Goal: Transaction & Acquisition: Purchase product/service

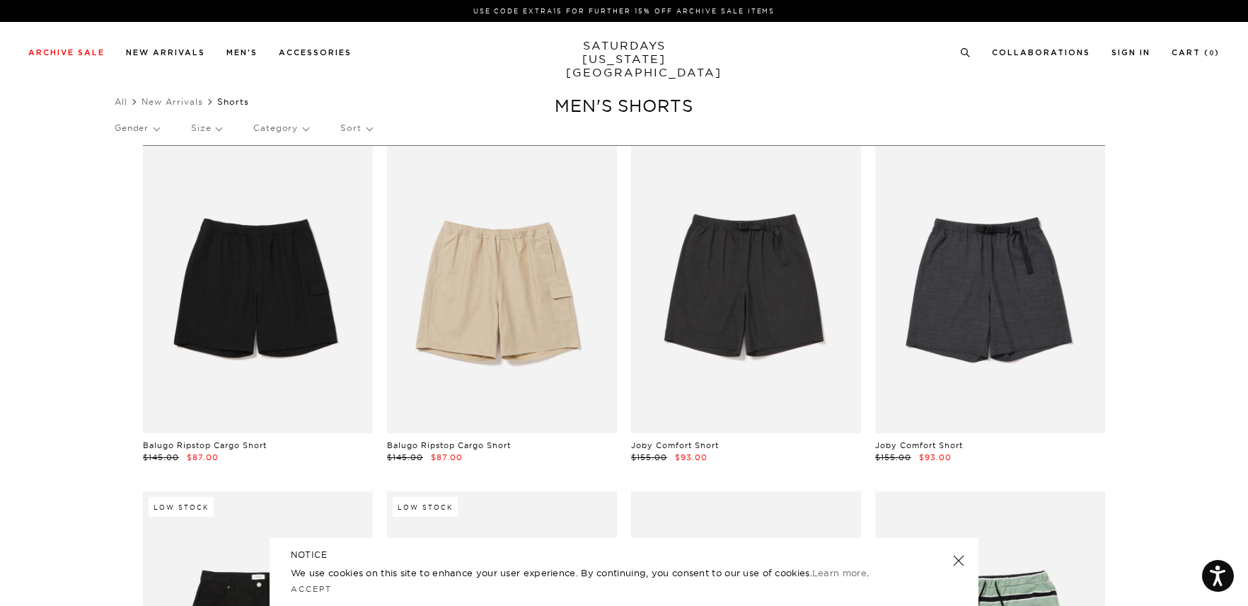
click at [635, 61] on link "SATURDAYS NEW YORK CITY" at bounding box center [624, 59] width 117 height 40
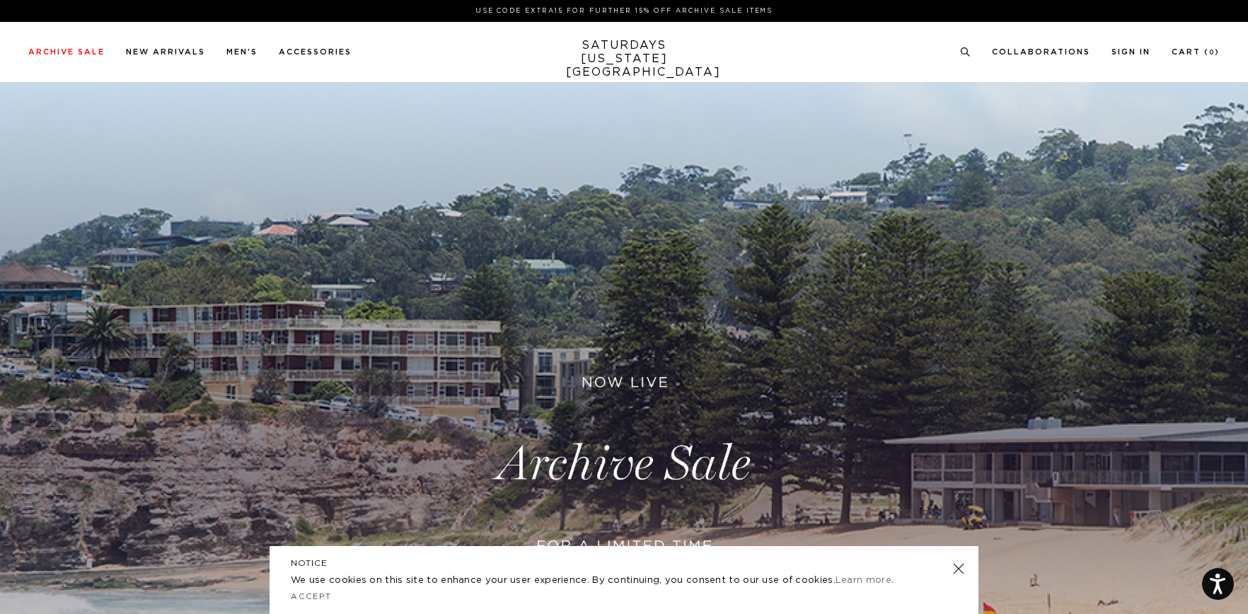
click at [957, 567] on link at bounding box center [959, 569] width 20 height 20
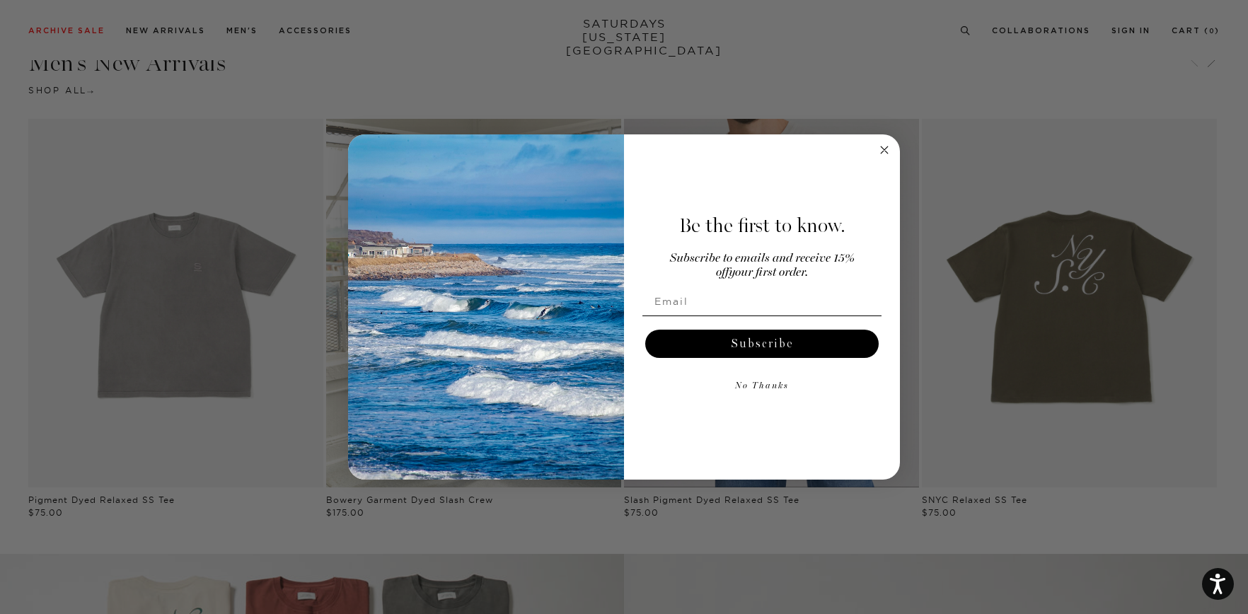
scroll to position [844, 0]
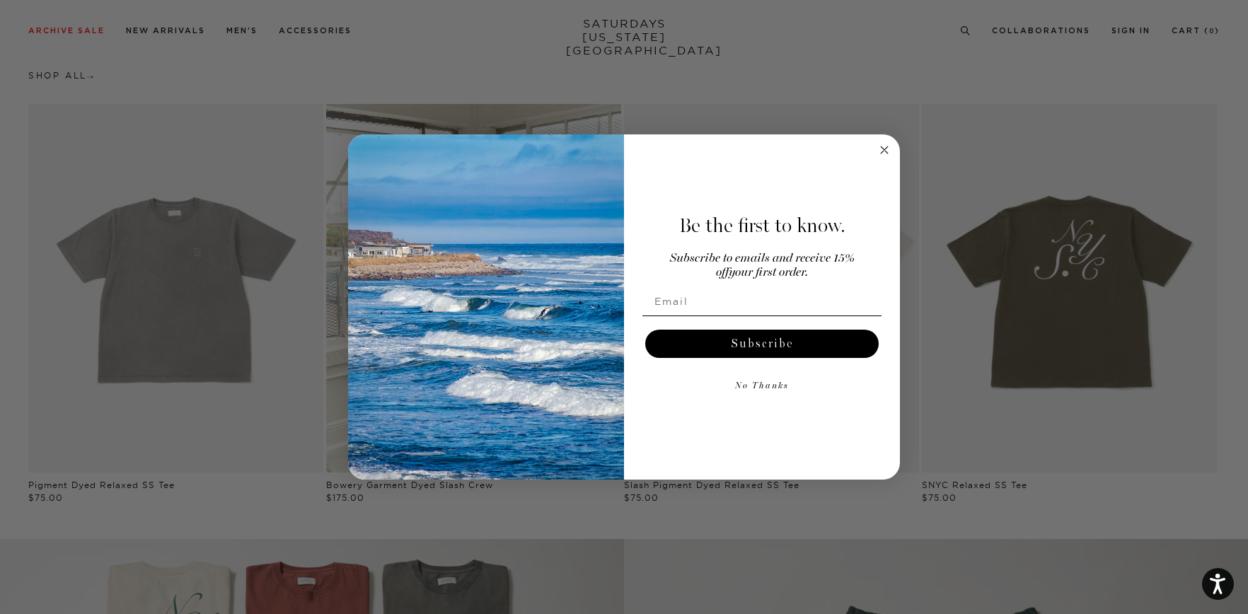
drag, startPoint x: 883, startPoint y: 148, endPoint x: 903, endPoint y: 160, distance: 23.8
click at [883, 148] on circle "Close dialog" at bounding box center [884, 150] width 16 height 16
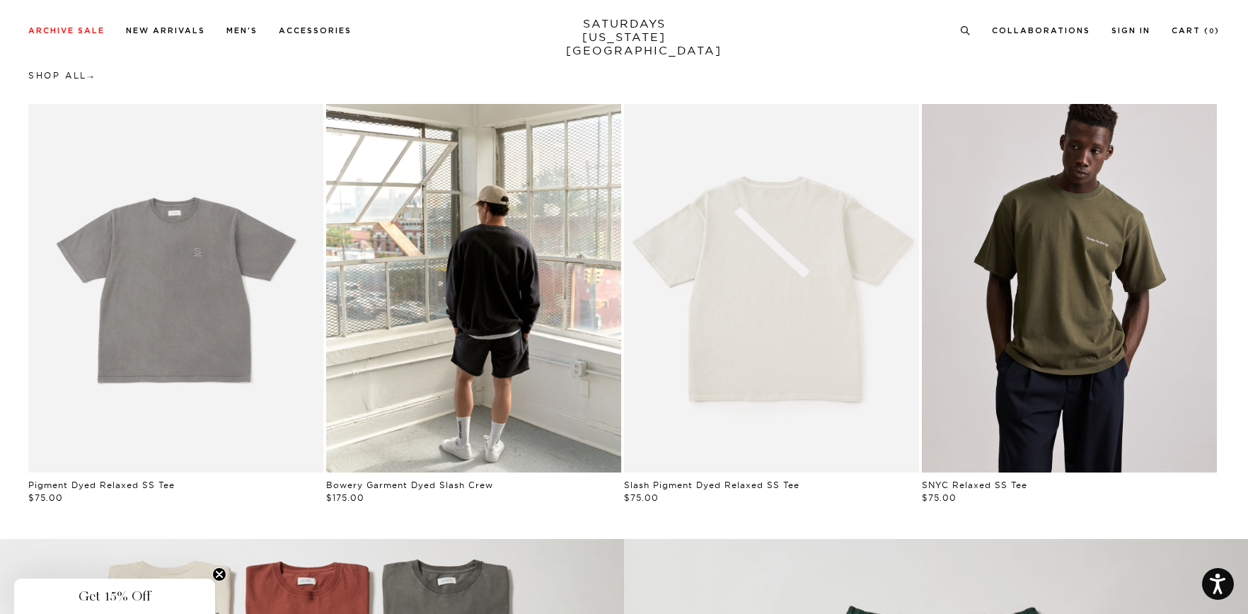
click at [1114, 273] on link "Man wearing an olive green t-shirt with a logo on a plain background" at bounding box center [1069, 288] width 295 height 369
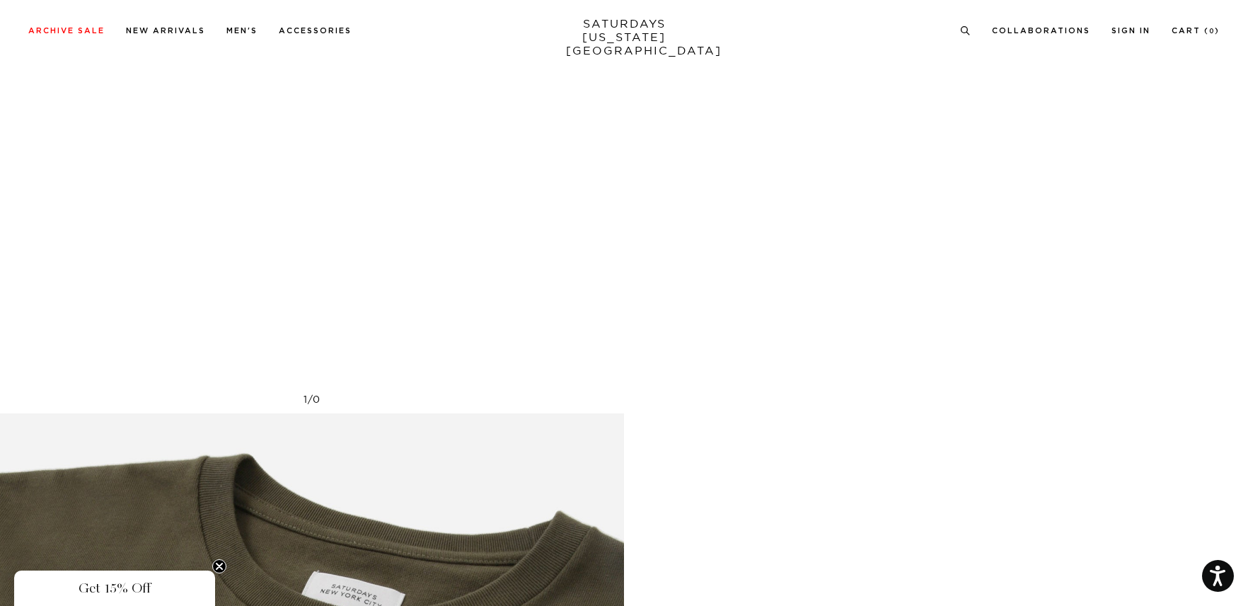
scroll to position [3765, 4]
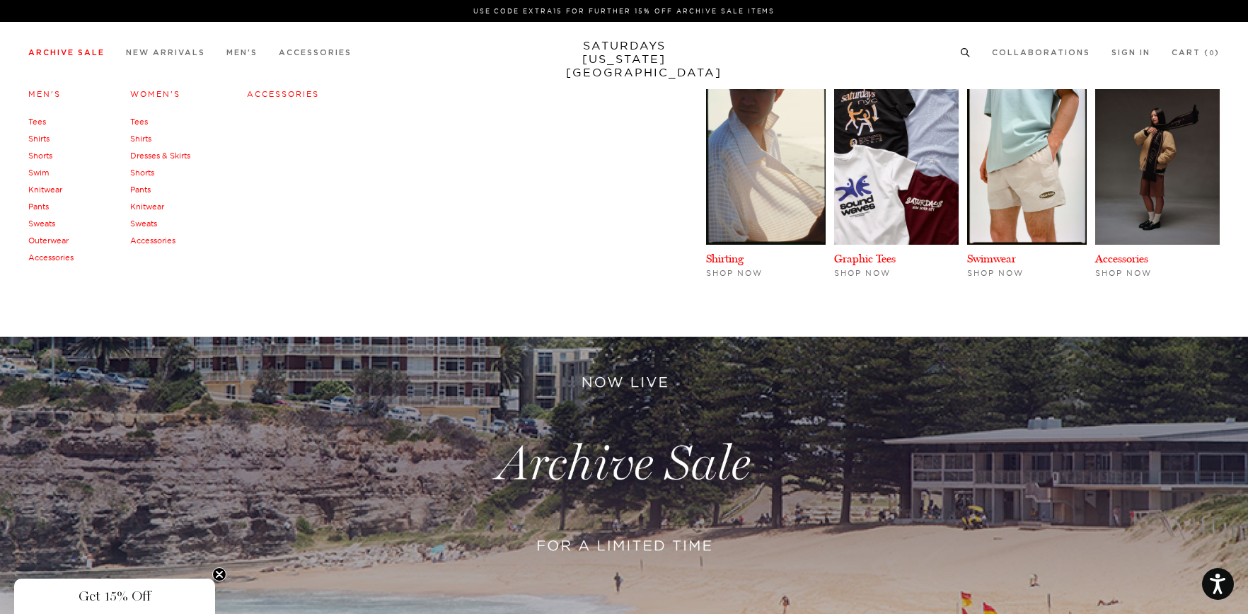
click at [90, 56] on link "Archive Sale" at bounding box center [66, 53] width 76 height 8
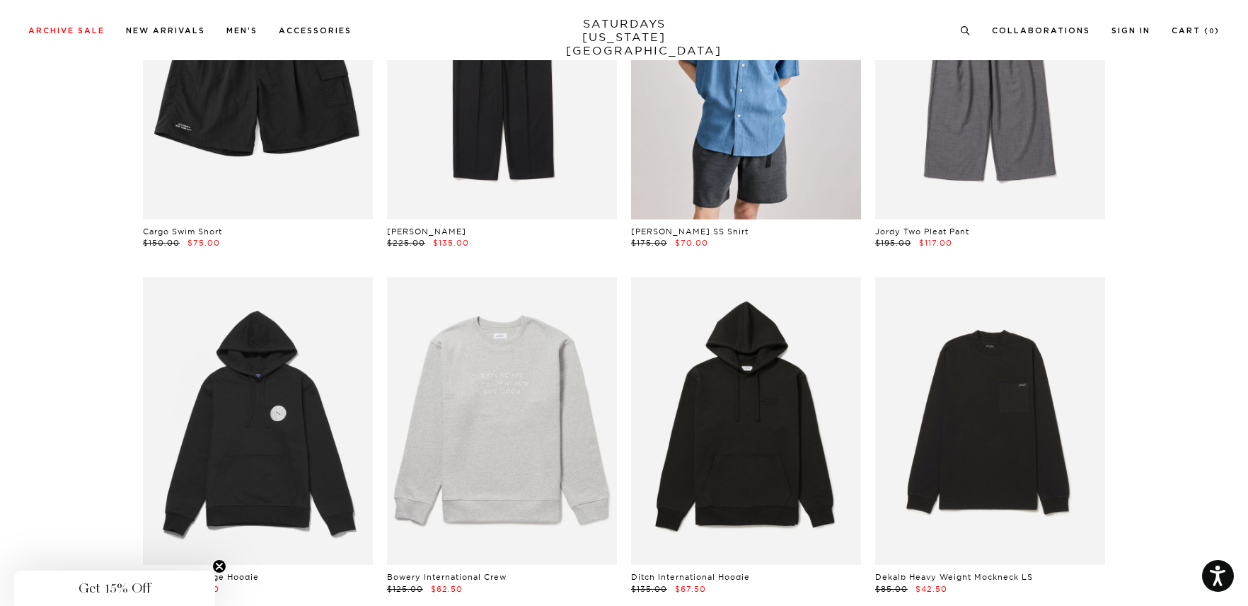
scroll to position [5372, 0]
